Goal: Task Accomplishment & Management: Manage account settings

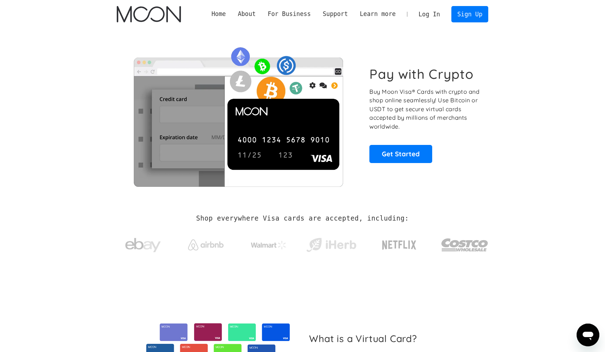
click at [430, 9] on link "Log In" at bounding box center [429, 14] width 33 height 16
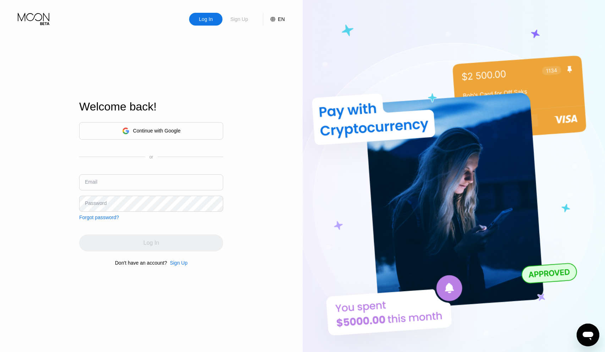
click at [239, 18] on div "Sign Up" at bounding box center [239, 19] width 19 height 7
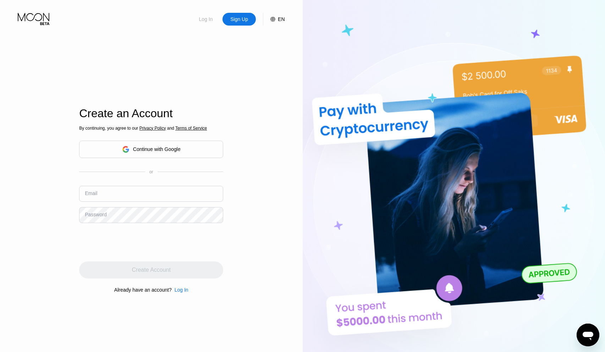
click at [204, 22] on div "Log In" at bounding box center [205, 19] width 15 height 7
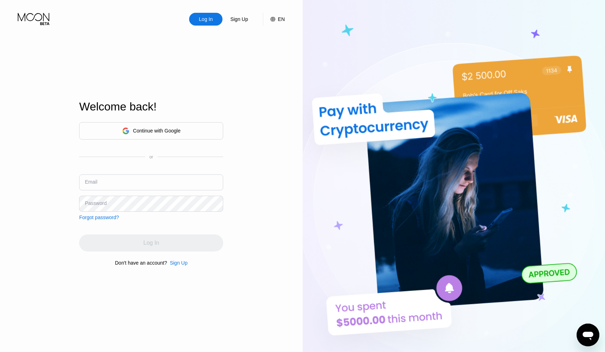
click at [228, 17] on div "Sign Up" at bounding box center [239, 19] width 33 height 13
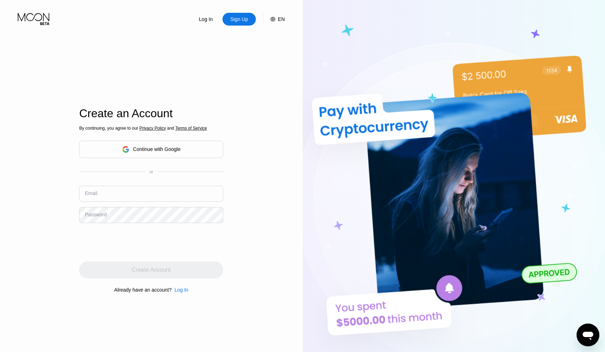
click at [146, 155] on div "Continue with Google" at bounding box center [151, 149] width 144 height 17
